Goal: Task Accomplishment & Management: Use online tool/utility

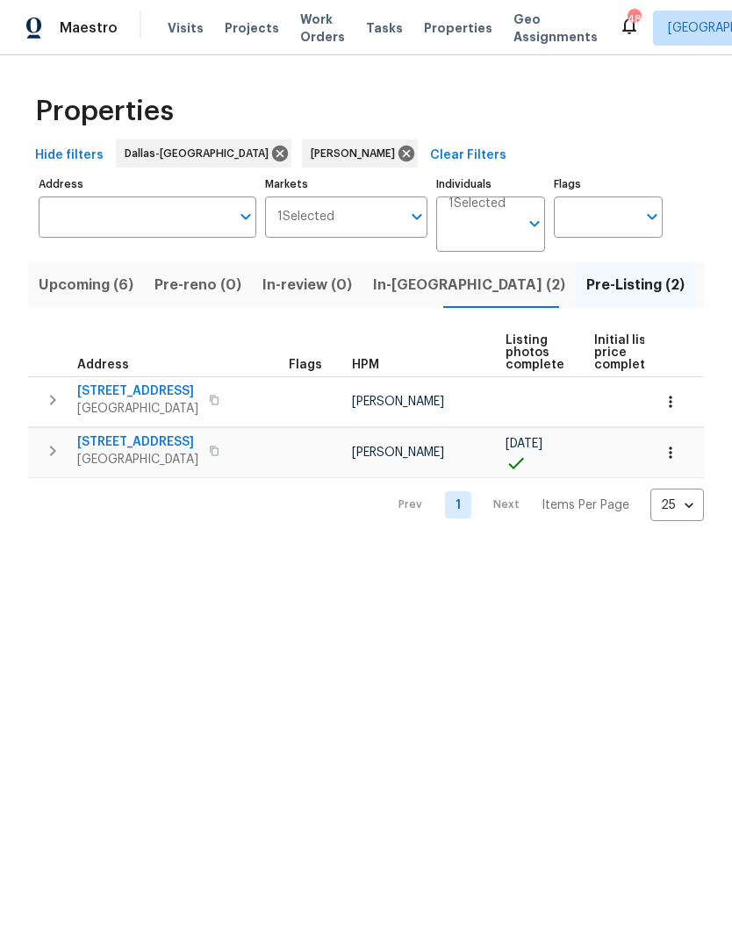
click at [401, 288] on span "In-reno (2)" at bounding box center [469, 285] width 192 height 25
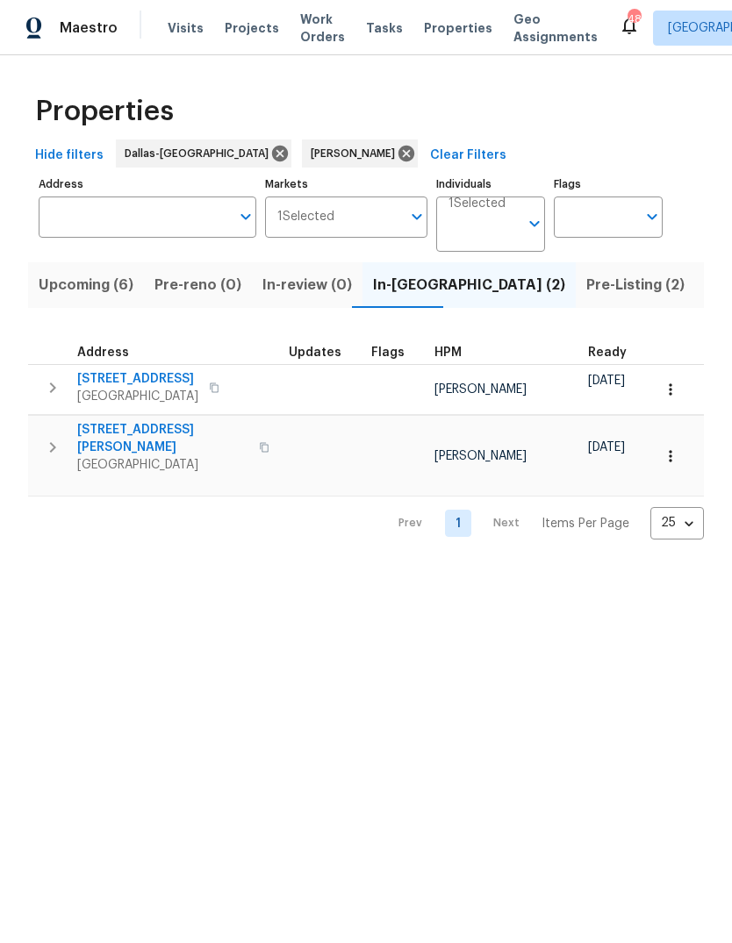
click at [151, 430] on span "[STREET_ADDRESS][PERSON_NAME]" at bounding box center [162, 438] width 171 height 35
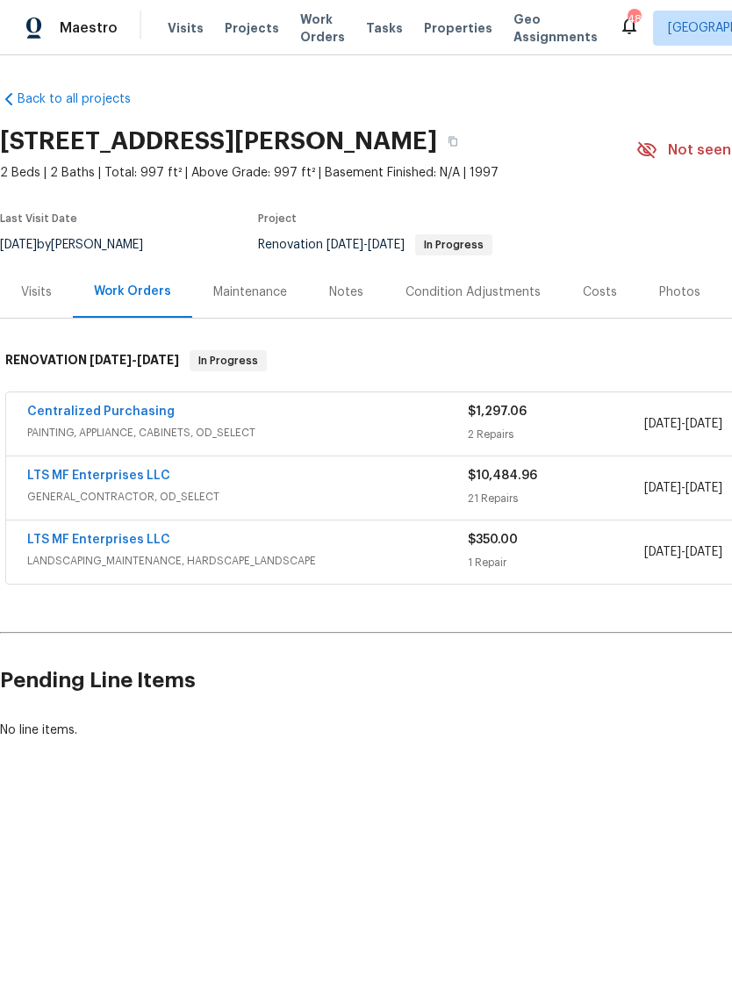
click at [137, 476] on link "LTS MF Enterprises LLC" at bounding box center [98, 475] width 143 height 12
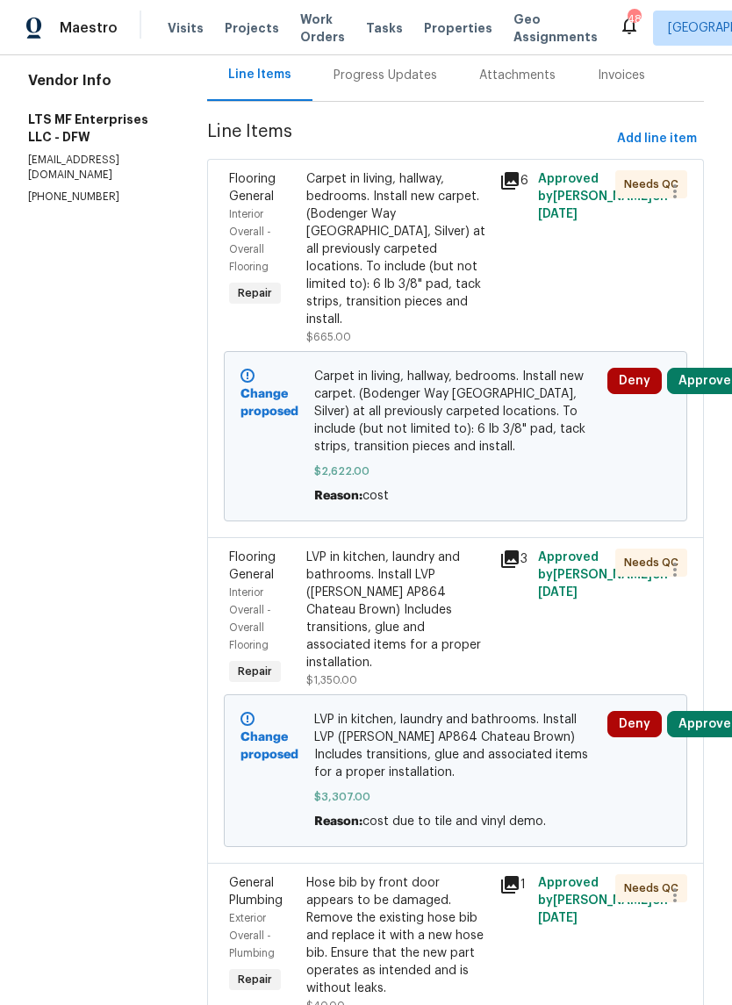
scroll to position [196, 0]
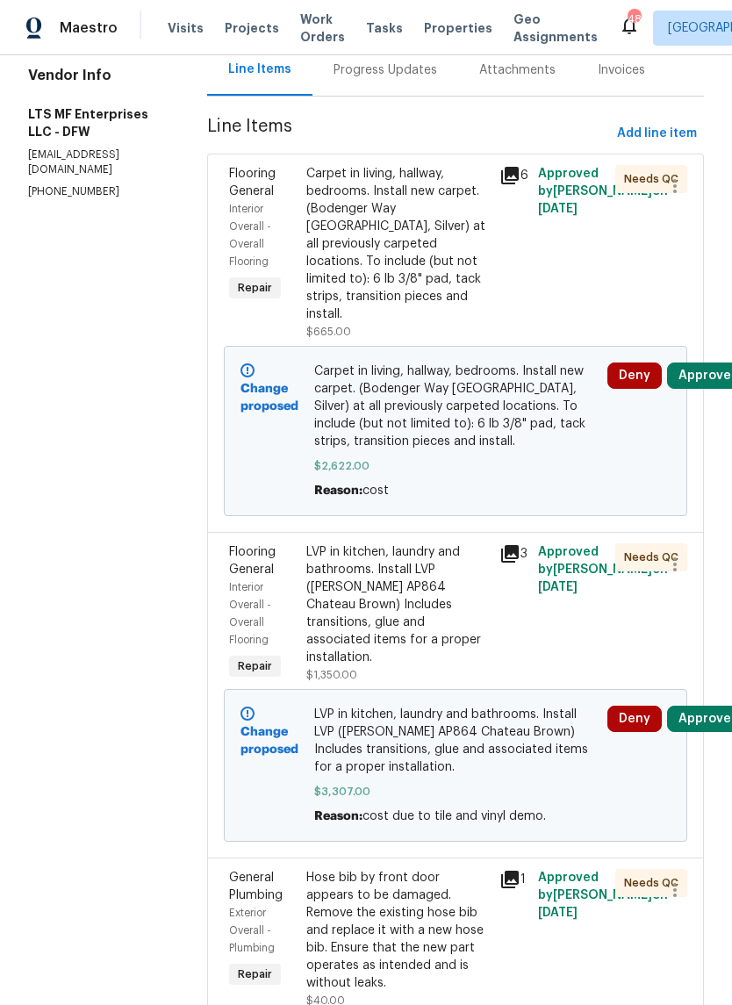
click at [405, 597] on div "LVP in kitchen, laundry and bathrooms. Install LVP ([PERSON_NAME] AP864 Chateau…" at bounding box center [397, 613] width 182 height 140
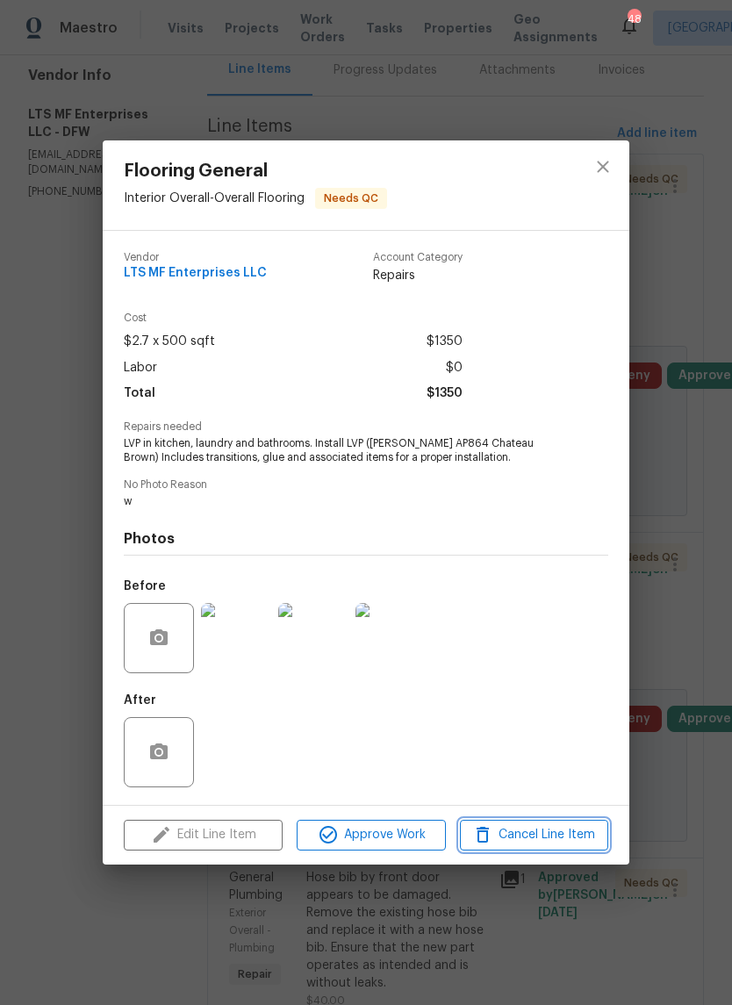
click at [539, 840] on span "Cancel Line Item" at bounding box center [534, 835] width 138 height 22
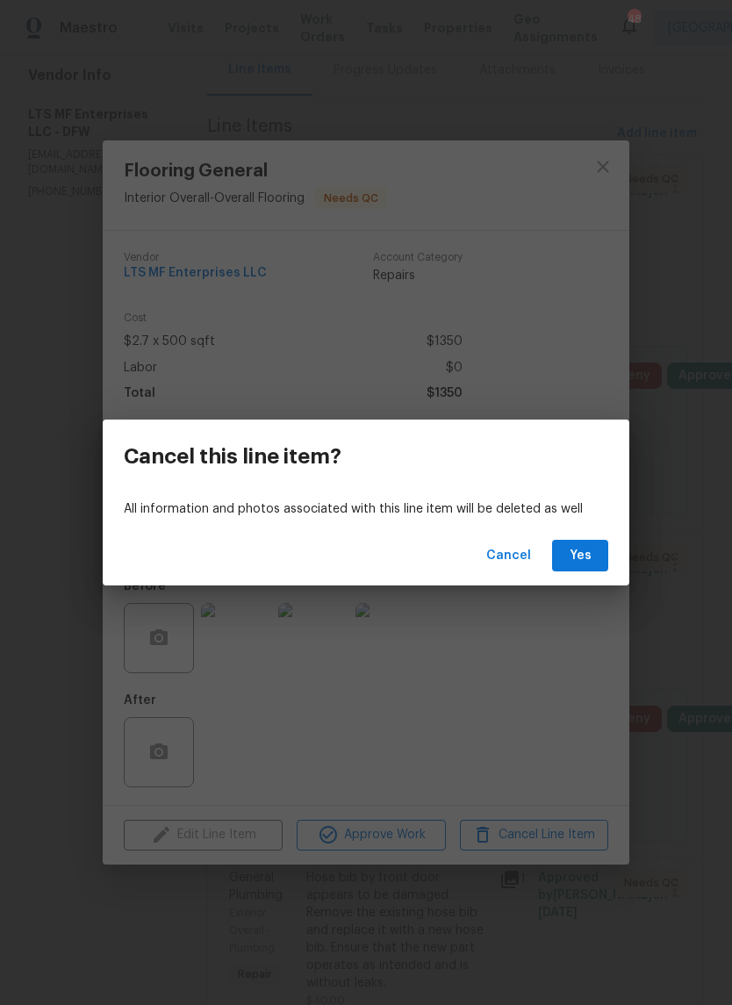
click at [519, 553] on span "Cancel" at bounding box center [508, 556] width 45 height 22
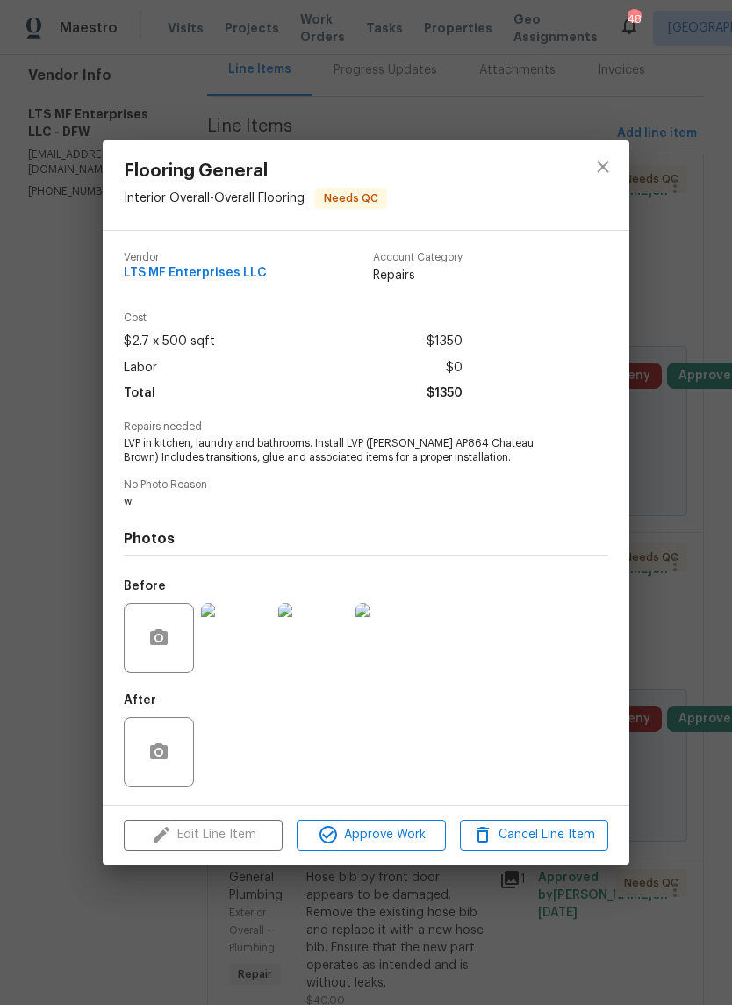
click at [685, 464] on div "Flooring General Interior Overall - Overall Flooring Needs QC Vendor LTS MF Ent…" at bounding box center [366, 502] width 732 height 1005
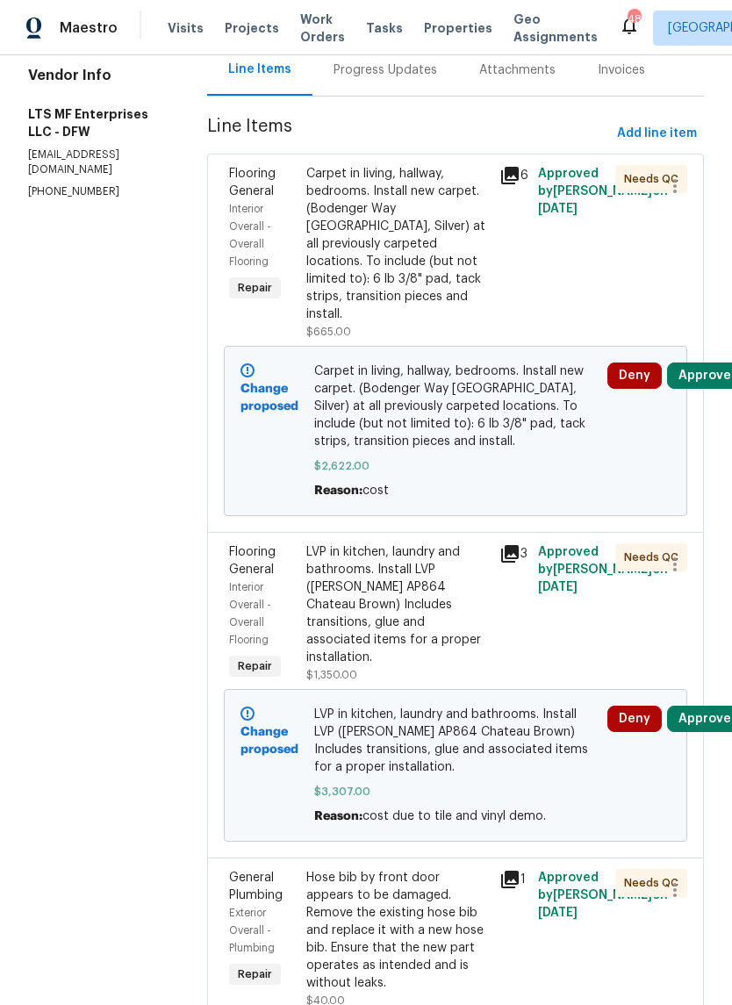
click at [622, 705] on button "Deny" at bounding box center [634, 718] width 54 height 26
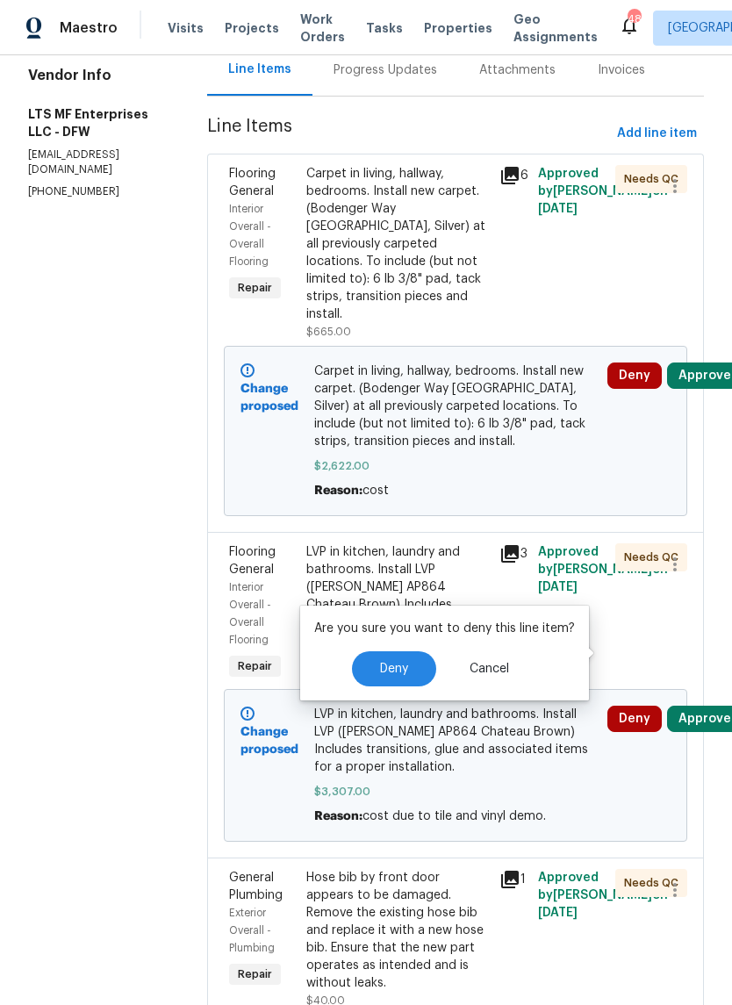
click at [386, 669] on span "Deny" at bounding box center [394, 668] width 28 height 13
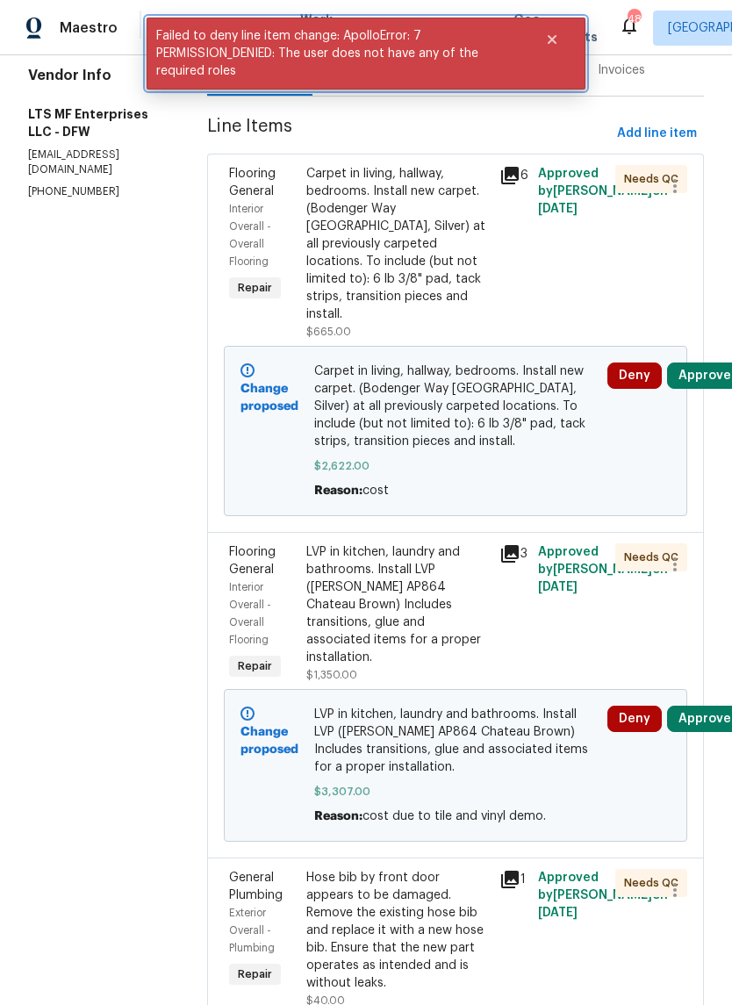
click at [558, 35] on icon "Close" at bounding box center [552, 39] width 14 height 14
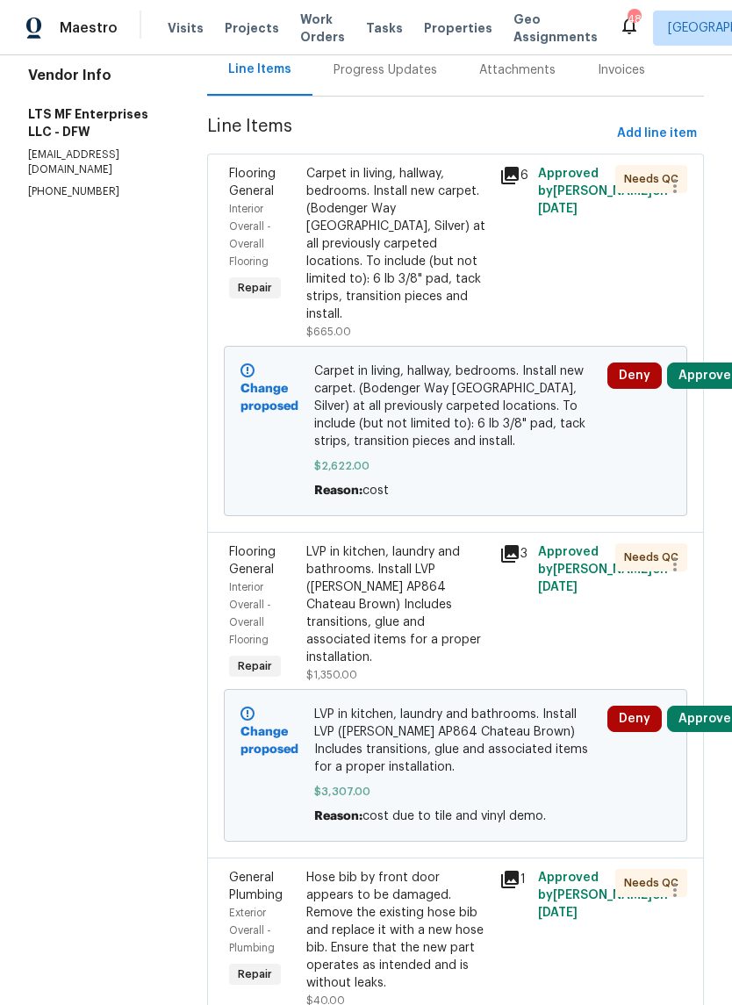
click at [382, 583] on div "LVP in kitchen, laundry and bathrooms. Install LVP ([PERSON_NAME] AP864 Chateau…" at bounding box center [397, 613] width 182 height 140
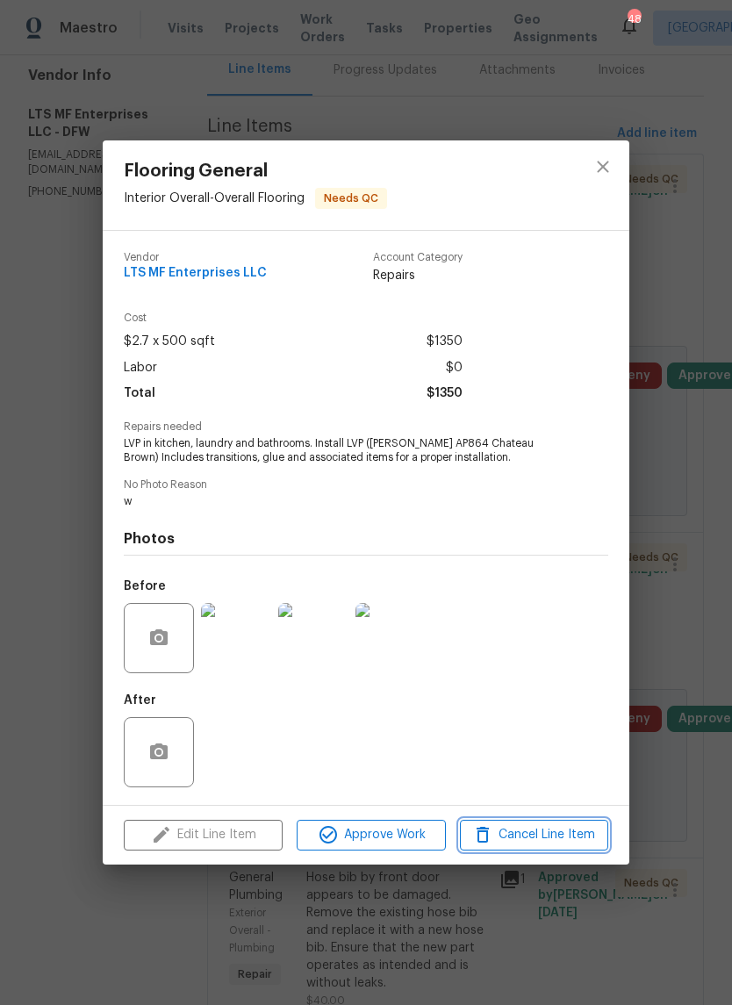
click at [546, 839] on span "Cancel Line Item" at bounding box center [534, 835] width 138 height 22
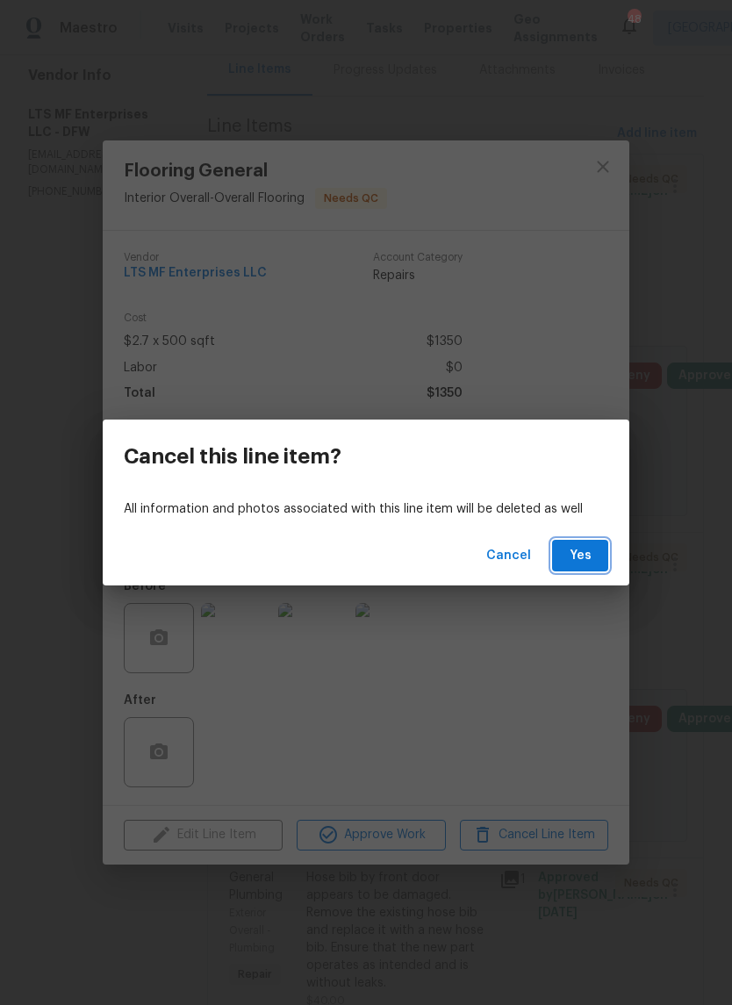
click at [585, 558] on span "Yes" at bounding box center [580, 556] width 28 height 22
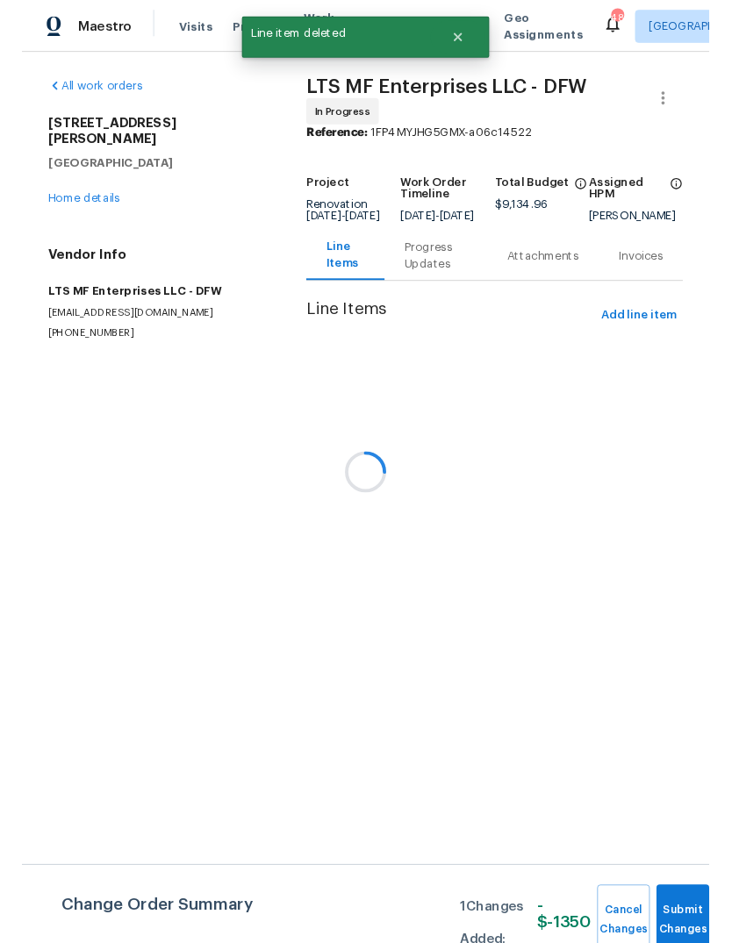
scroll to position [0, 0]
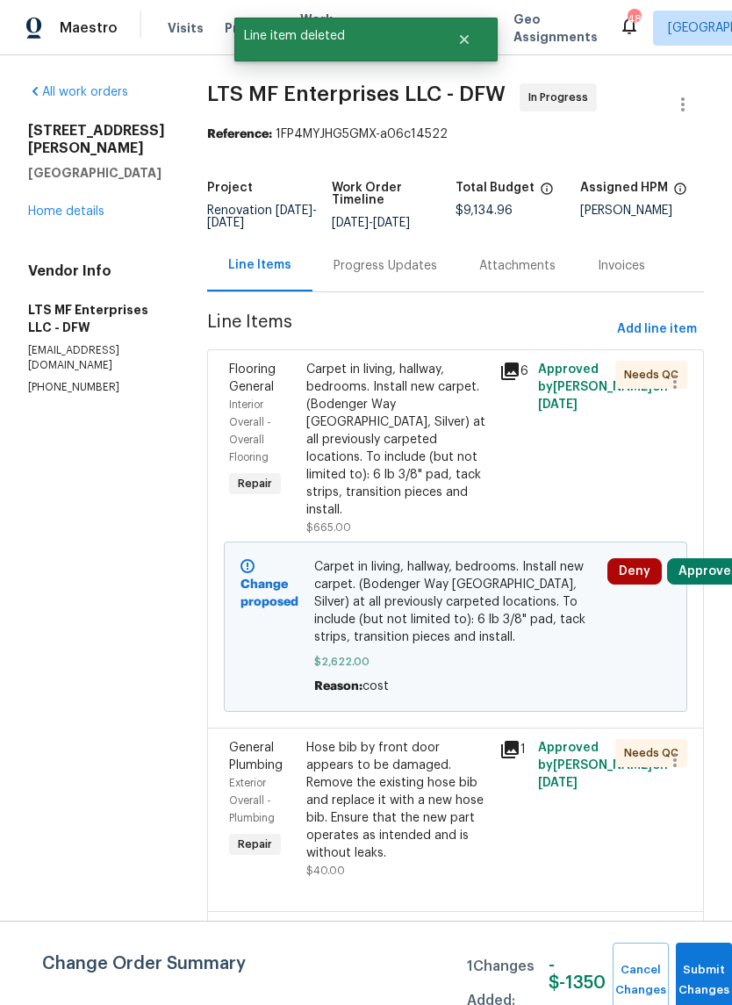
click at [389, 453] on div "Carpet in living, hallway, bedrooms. Install new carpet. (Bodenger Way [GEOGRAP…" at bounding box center [397, 440] width 182 height 158
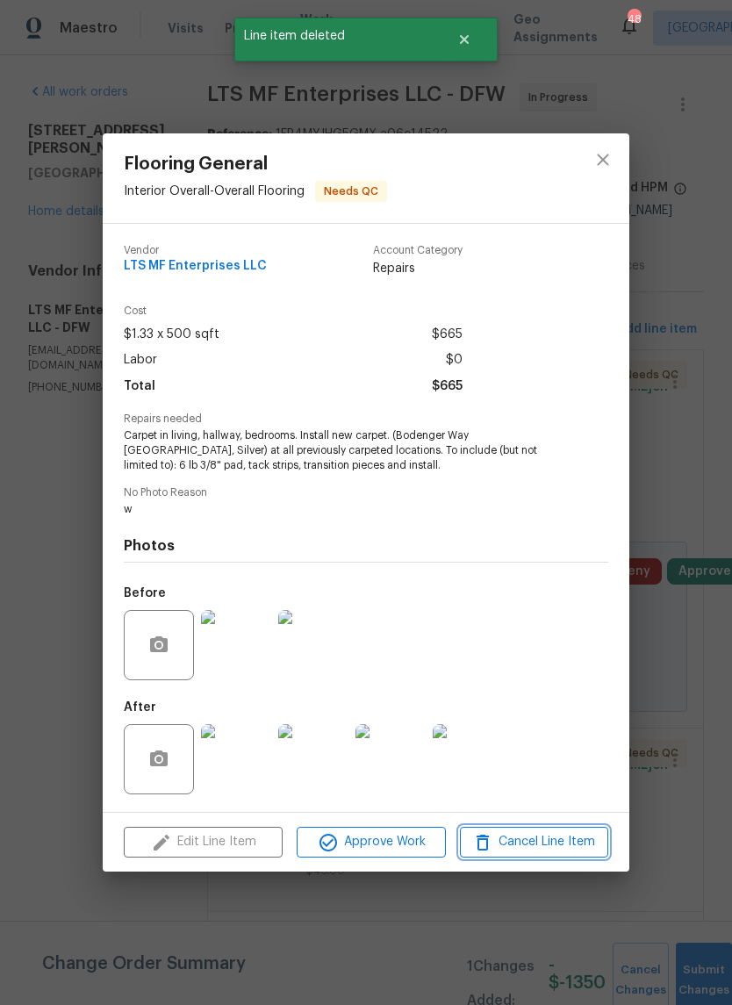
click at [538, 838] on span "Cancel Line Item" at bounding box center [534, 842] width 138 height 22
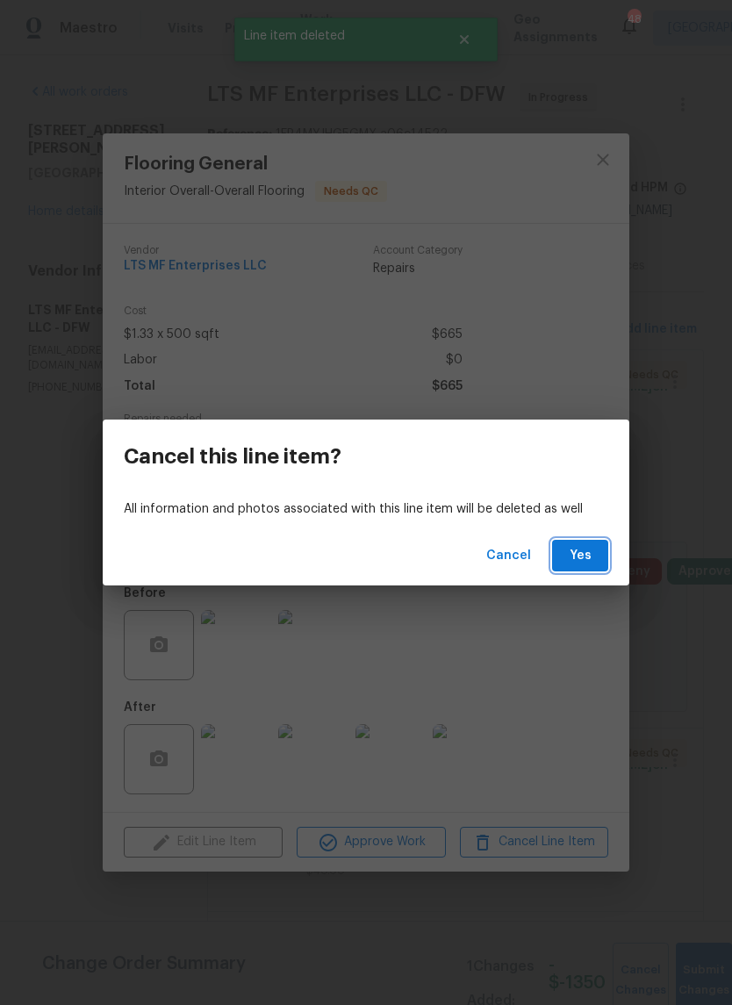
click at [576, 551] on span "Yes" at bounding box center [580, 556] width 28 height 22
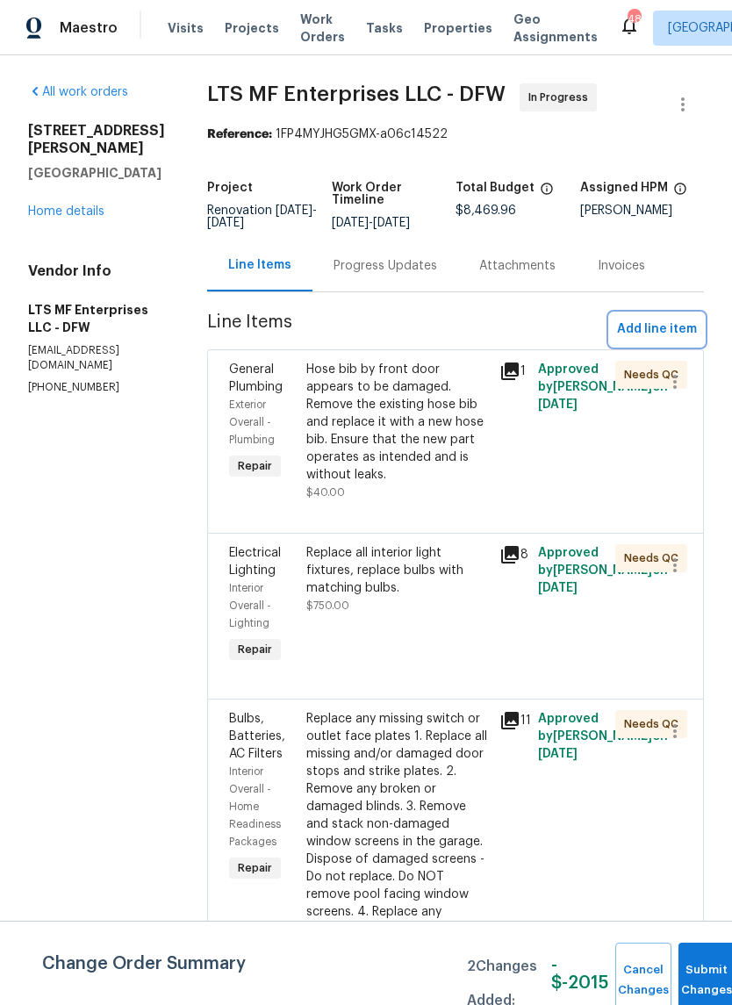
click at [682, 324] on span "Add line item" at bounding box center [657, 329] width 80 height 22
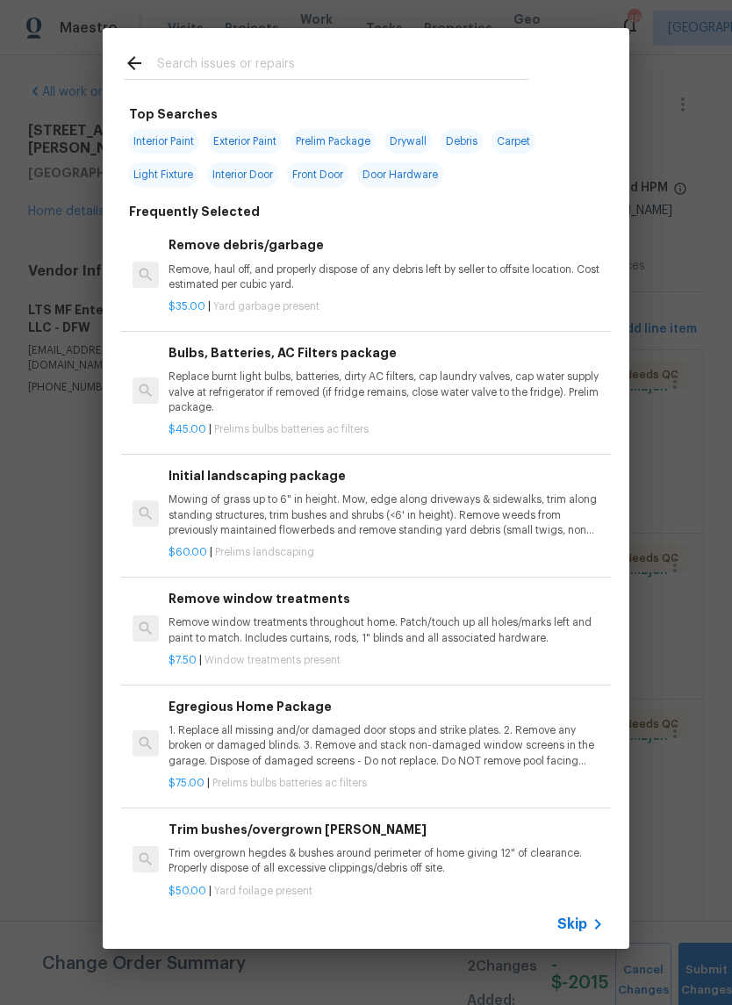
click at [586, 914] on div "Skip" at bounding box center [582, 923] width 51 height 21
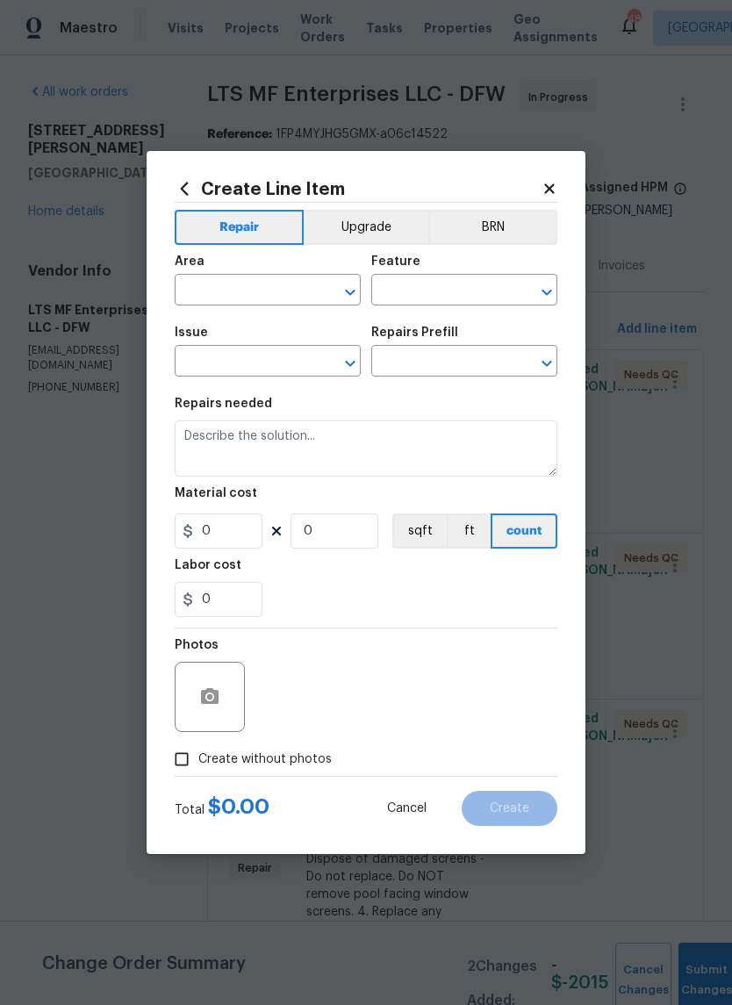
click at [274, 283] on input "text" at bounding box center [243, 291] width 137 height 27
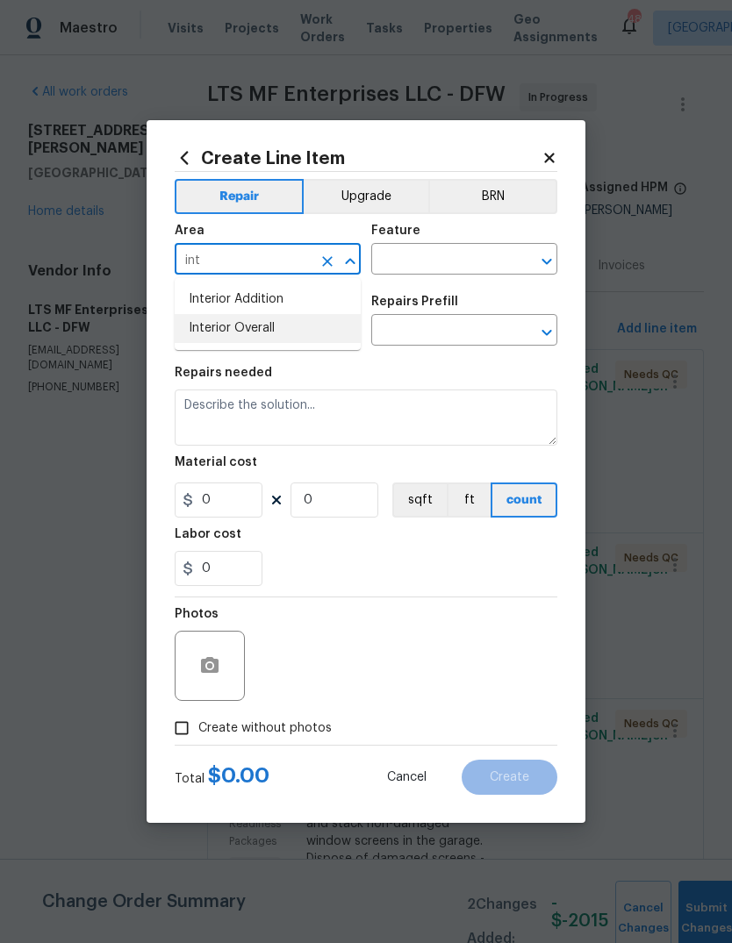
click at [274, 330] on li "Interior Overall" at bounding box center [268, 328] width 186 height 29
type input "Interior Overall"
click at [448, 262] on input "text" at bounding box center [439, 260] width 137 height 27
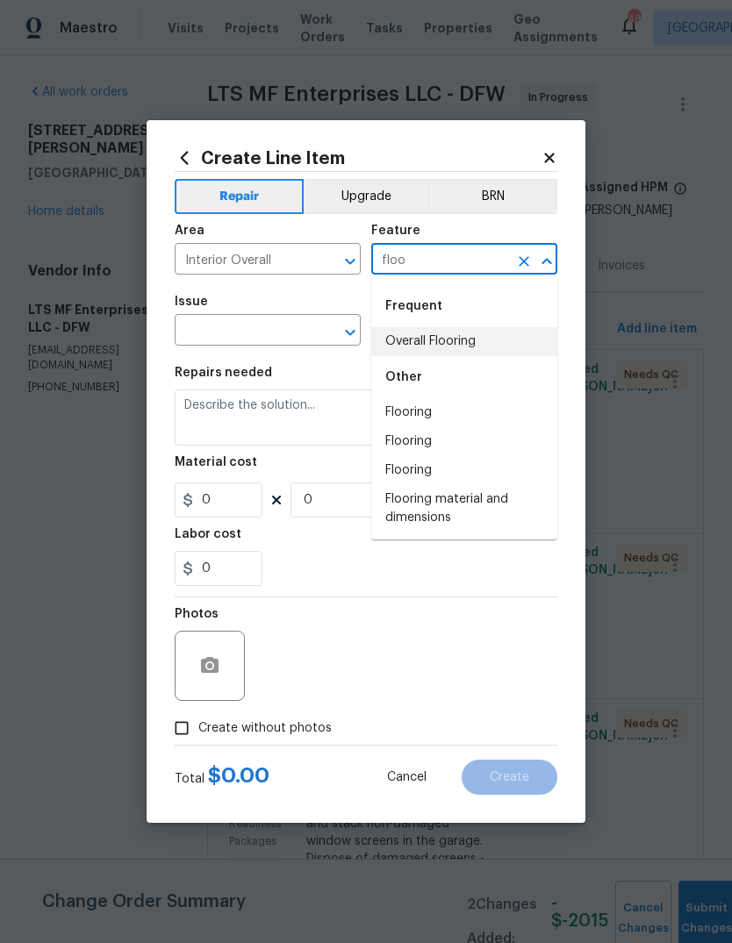
click at [476, 342] on li "Overall Flooring" at bounding box center [464, 341] width 186 height 29
type input "Overall Flooring"
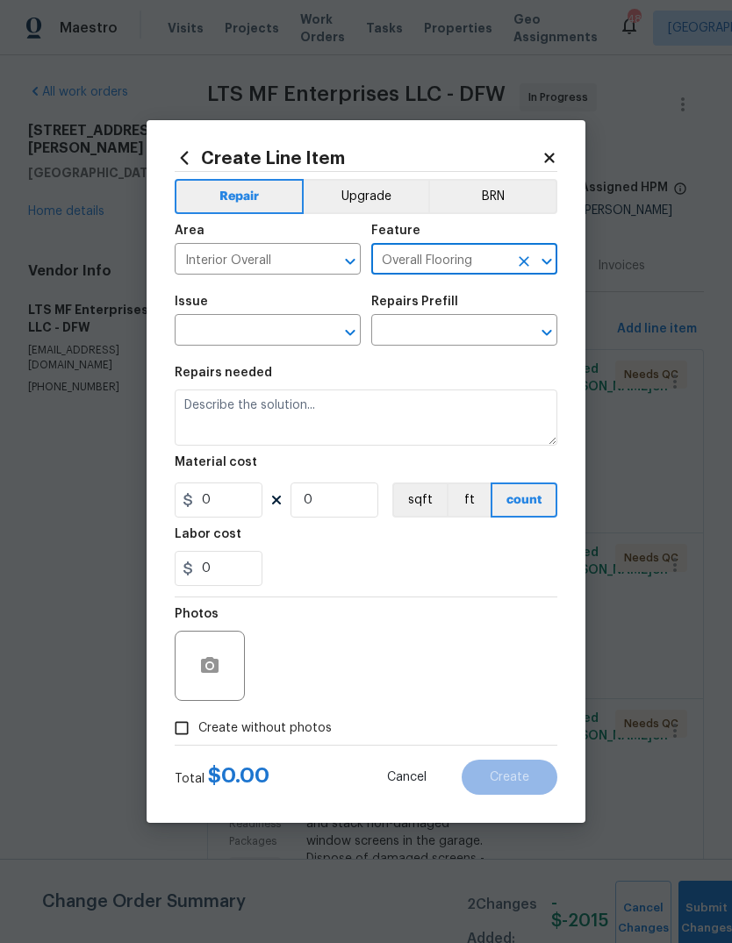
click at [204, 333] on input "text" at bounding box center [243, 331] width 137 height 27
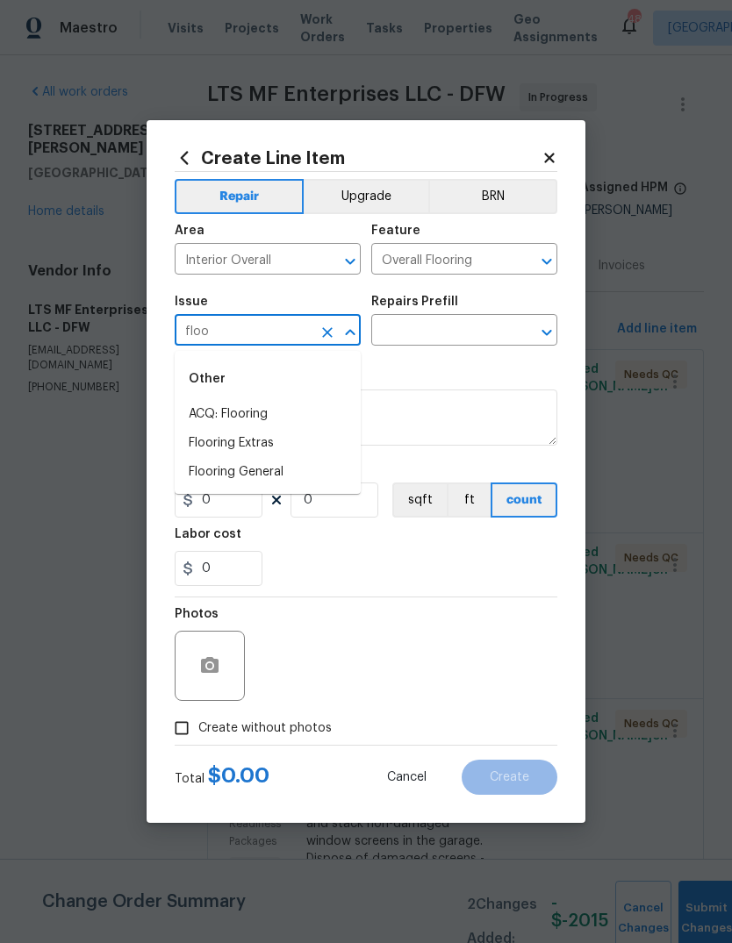
click at [203, 479] on li "Flooring General" at bounding box center [268, 472] width 186 height 29
type input "Flooring General"
click at [471, 332] on input "text" at bounding box center [439, 331] width 137 height 27
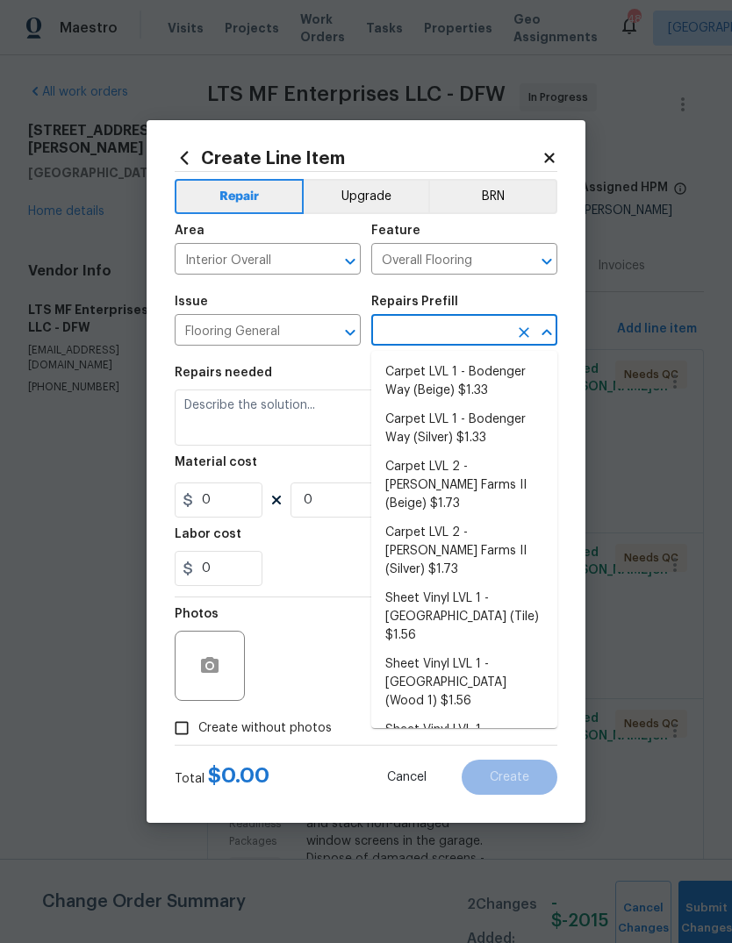
click at [484, 437] on li "Carpet LVL 1 - Bodenger Way (Silver) $1.33" at bounding box center [464, 428] width 186 height 47
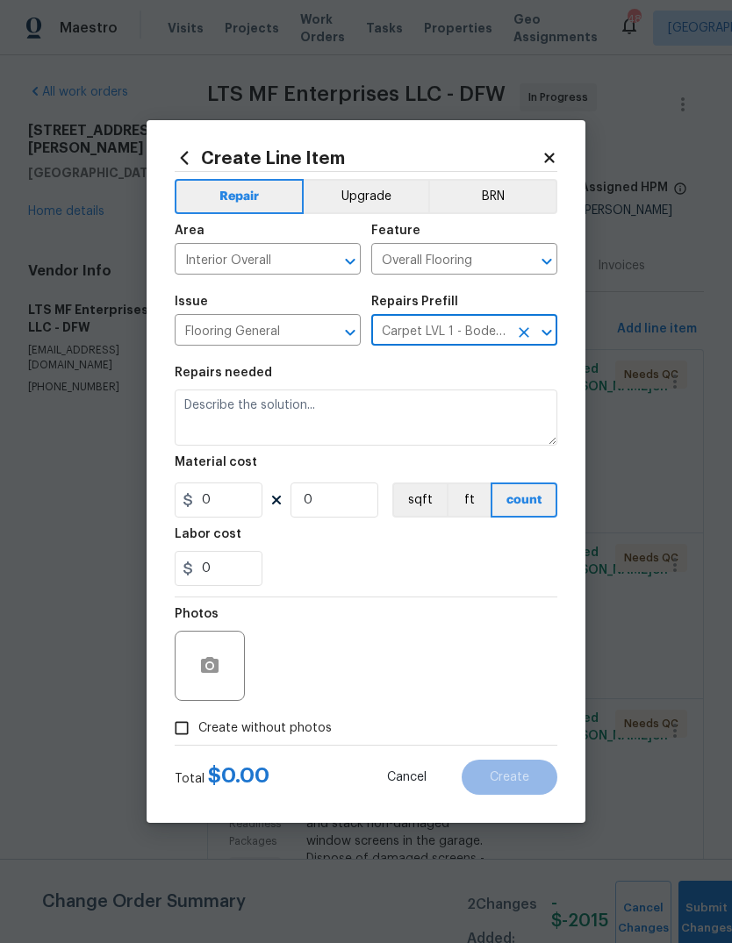
type input "Carpet LVL 1 - Bodenger Way (Silver) $1.33"
type textarea "Install new carpet. (Bodenger Way [GEOGRAPHIC_DATA], Silver) at all previously …"
type input "1"
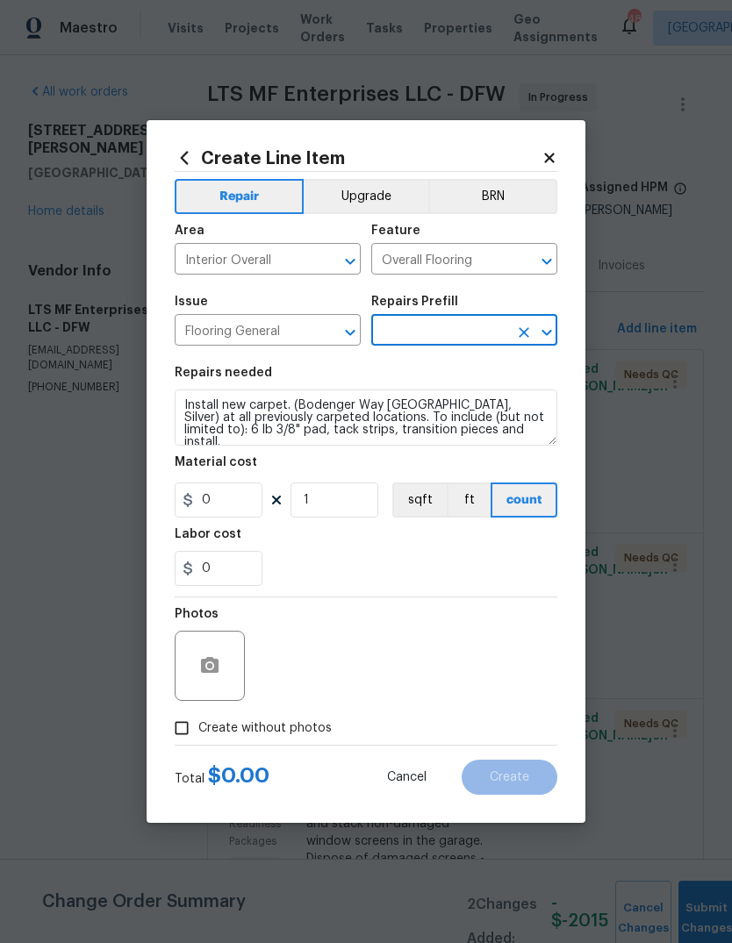
type input "Carpet LVL 1 - Bodenger Way (Silver) $1.33"
type input "1.33"
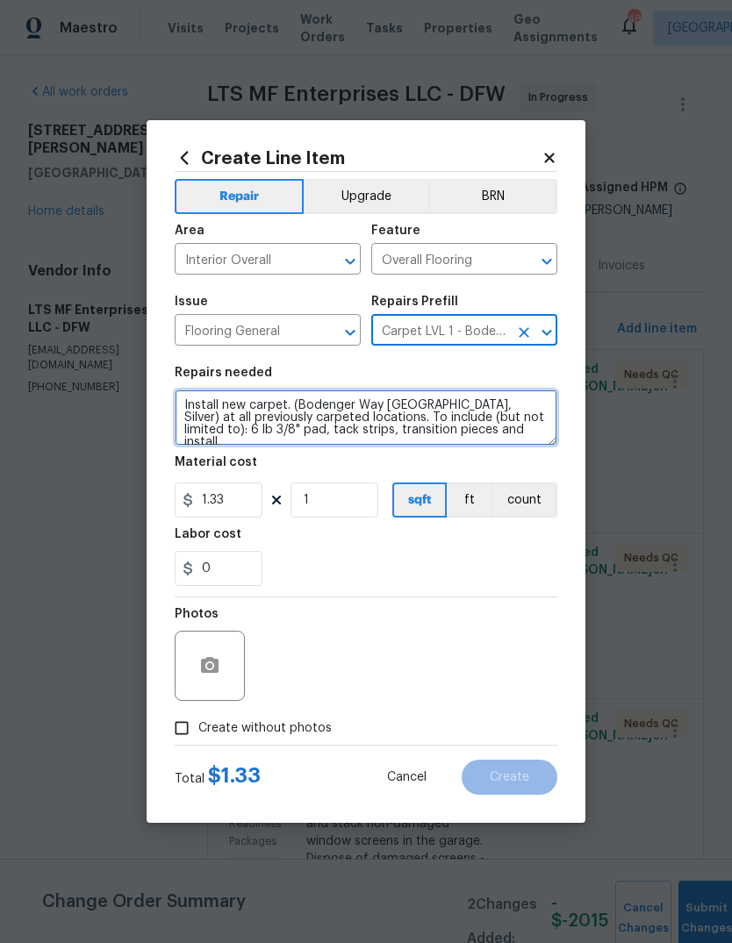
click at [180, 404] on textarea "Install new carpet. (Bodenger Way [GEOGRAPHIC_DATA], Silver) at all previously …" at bounding box center [366, 418] width 383 height 56
click at [204, 401] on textarea "Install new carpet. (Bodenger Way [GEOGRAPHIC_DATA], Silver) at all previously …" at bounding box center [366, 418] width 383 height 56
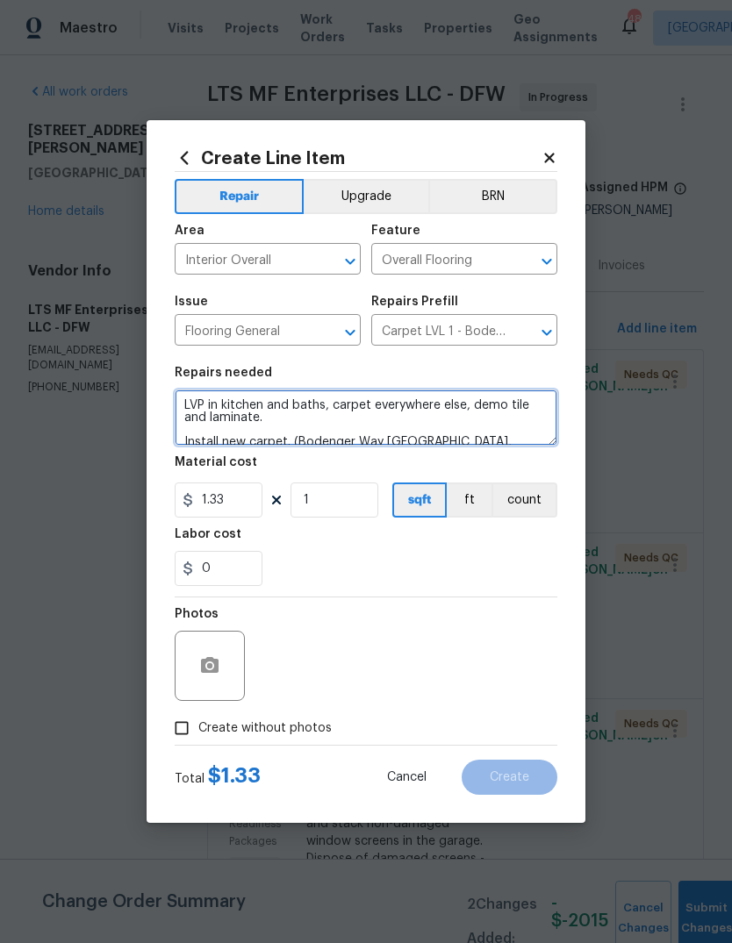
type textarea "LVP in kitchen and baths, carpet everywhere else, demo tile and laminate. Insta…"
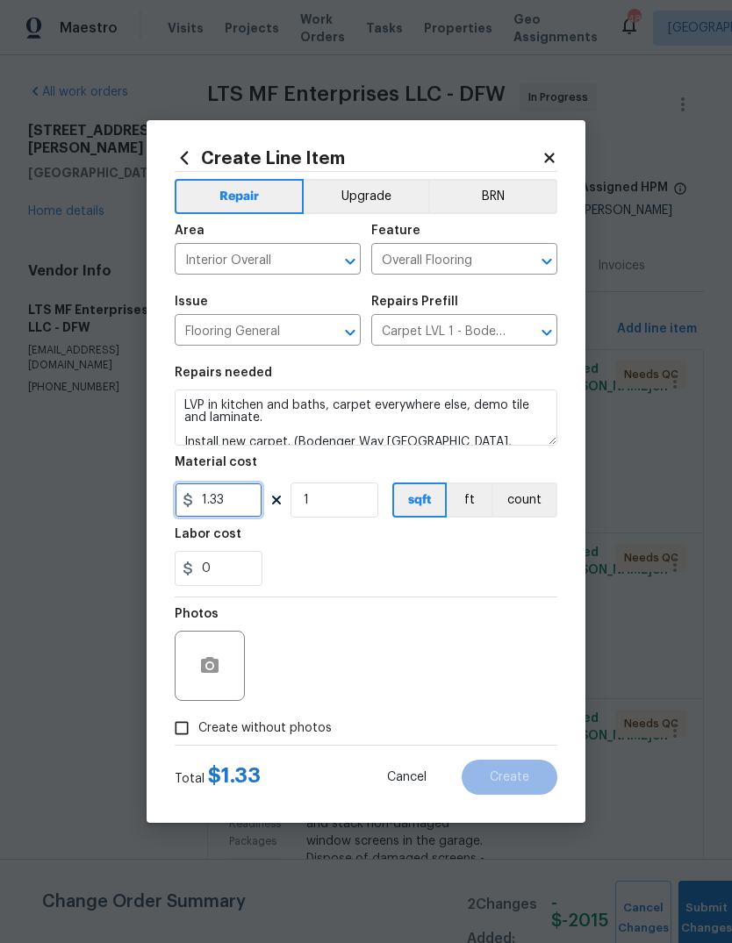
click at [232, 505] on input "1.33" at bounding box center [219, 500] width 88 height 35
type input "3913"
click at [182, 730] on input "Create without photos" at bounding box center [181, 728] width 33 height 33
checkbox input "true"
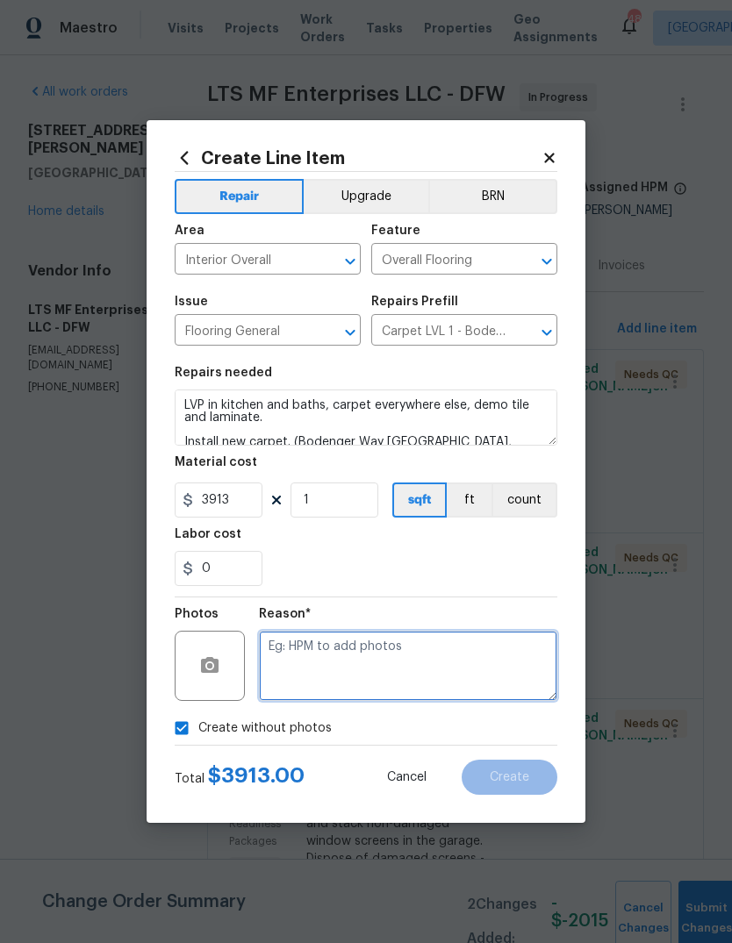
click at [292, 671] on textarea at bounding box center [408, 666] width 298 height 70
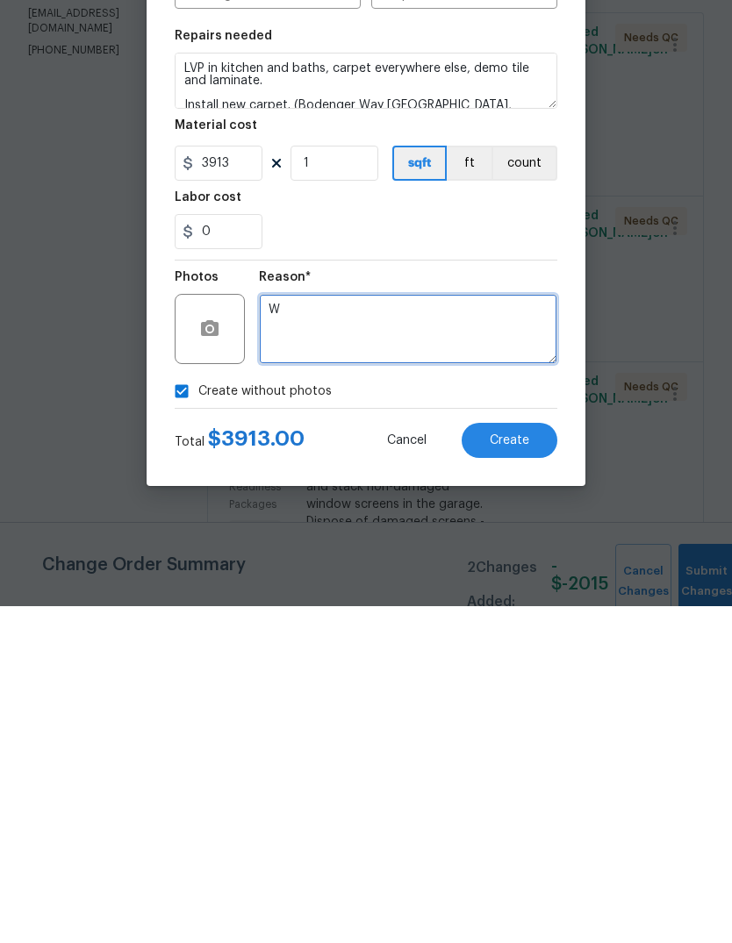
type textarea "W"
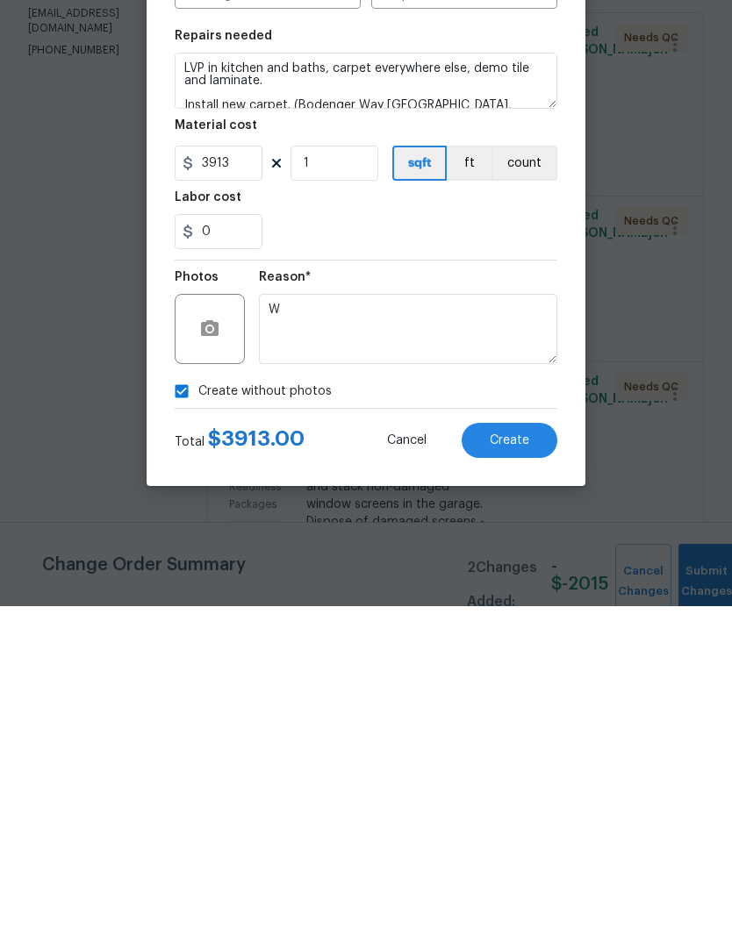
click at [513, 771] on span "Create" at bounding box center [509, 777] width 39 height 13
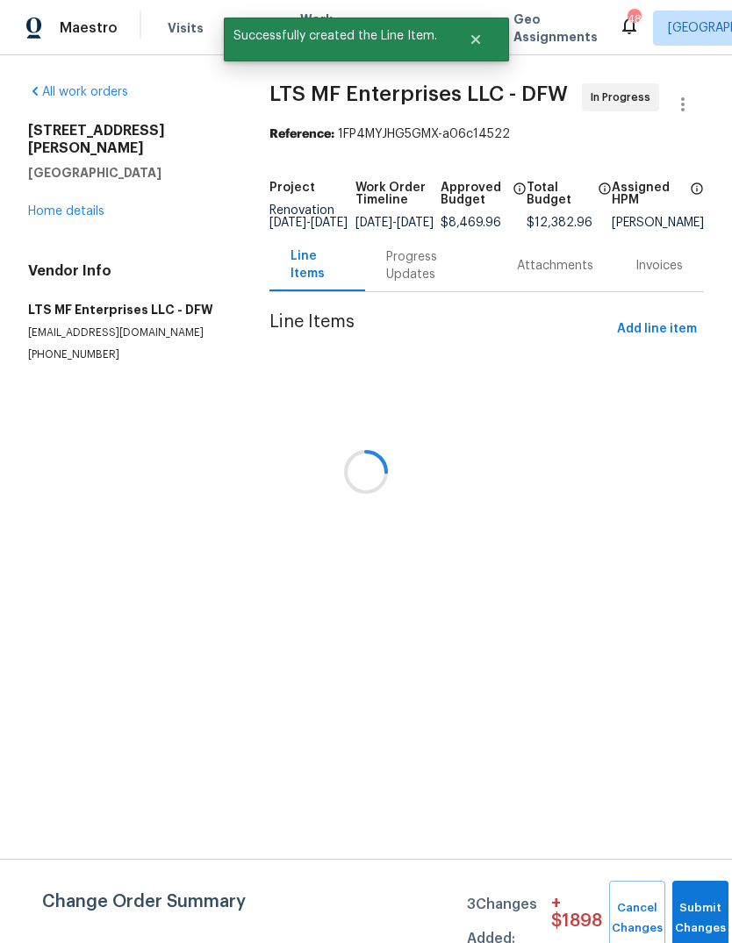
scroll to position [0, 0]
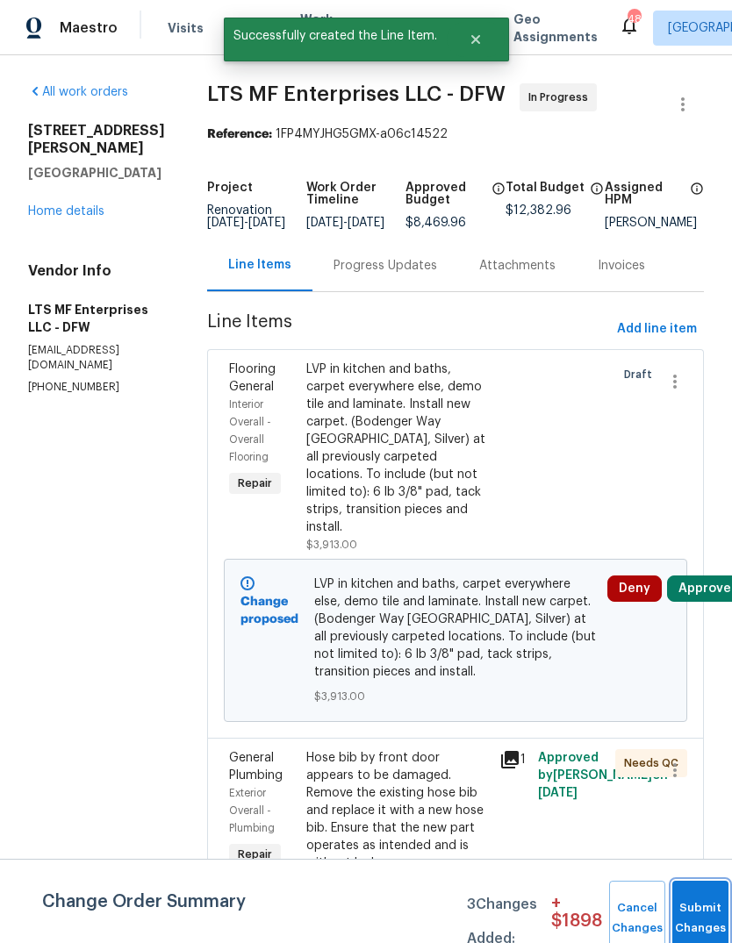
click at [690, 918] on span "Submit Changes" at bounding box center [700, 918] width 39 height 40
